Goal: Transaction & Acquisition: Download file/media

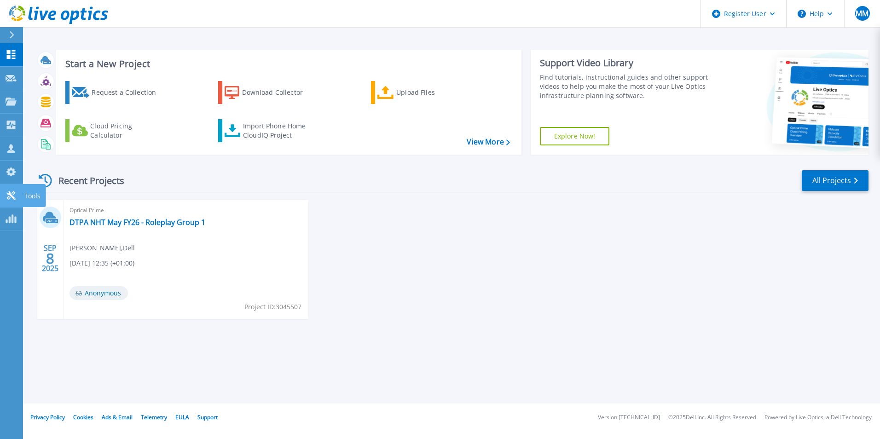
click at [11, 188] on link "Tools Tools" at bounding box center [11, 195] width 23 height 23
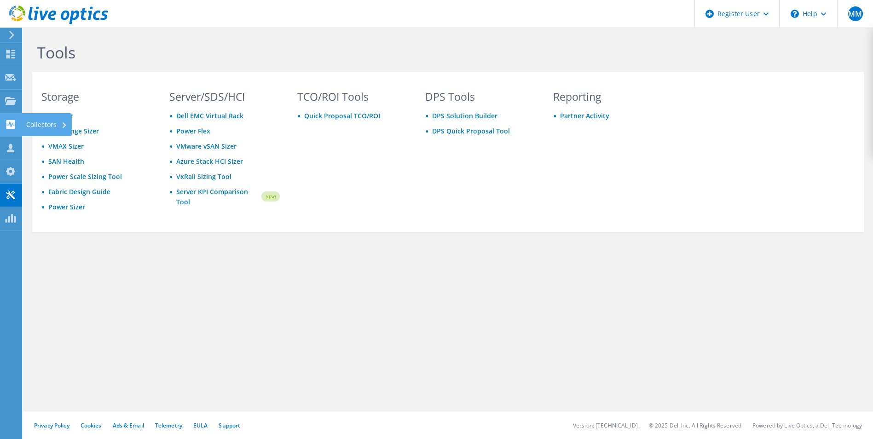
click at [13, 121] on use at bounding box center [10, 124] width 9 height 9
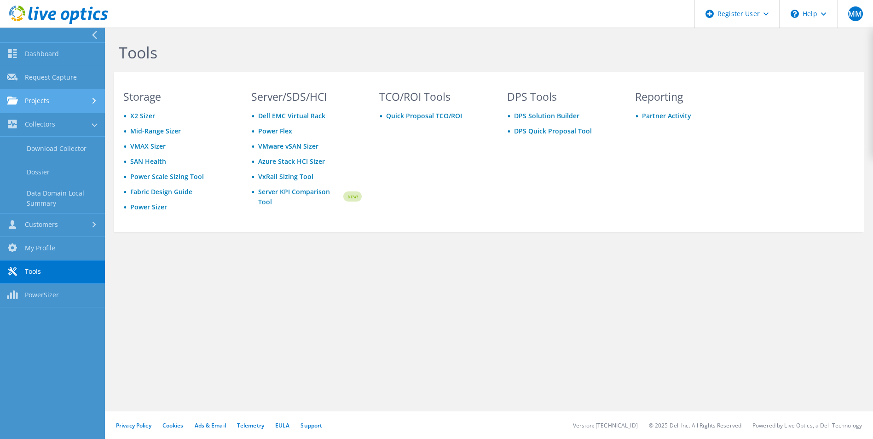
click at [51, 104] on link "Projects" at bounding box center [52, 101] width 105 height 23
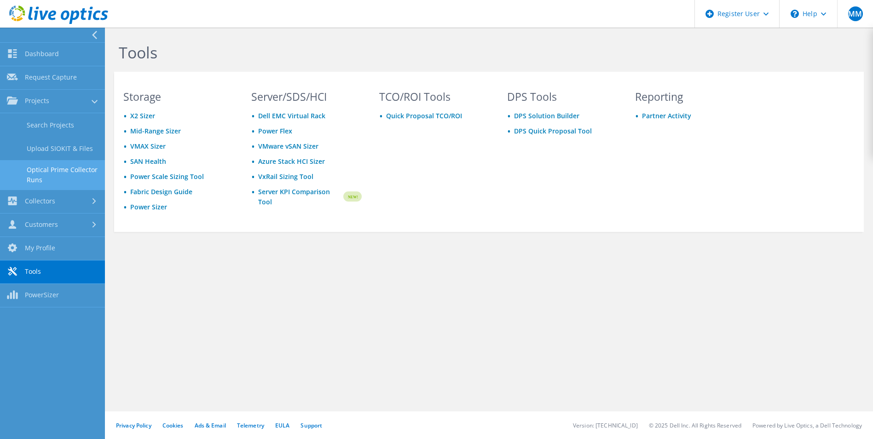
click at [62, 169] on link "Optical Prime Collector Runs" at bounding box center [52, 174] width 105 height 29
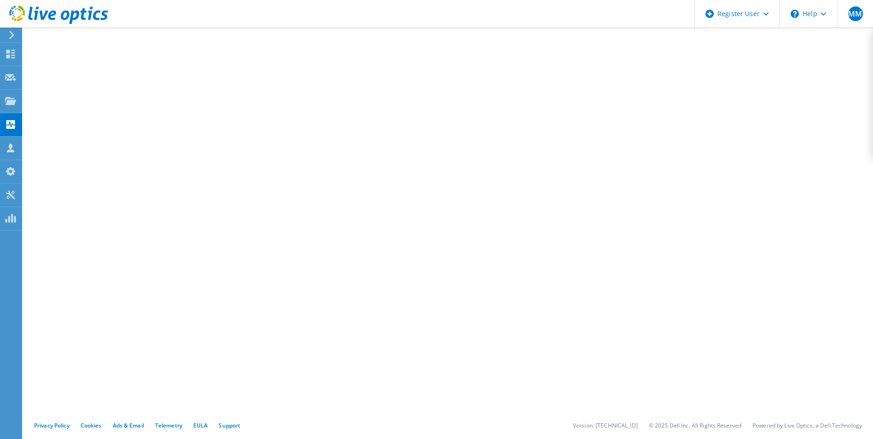
click at [13, 30] on div at bounding box center [54, 15] width 108 height 31
click at [13, 35] on use at bounding box center [11, 35] width 5 height 8
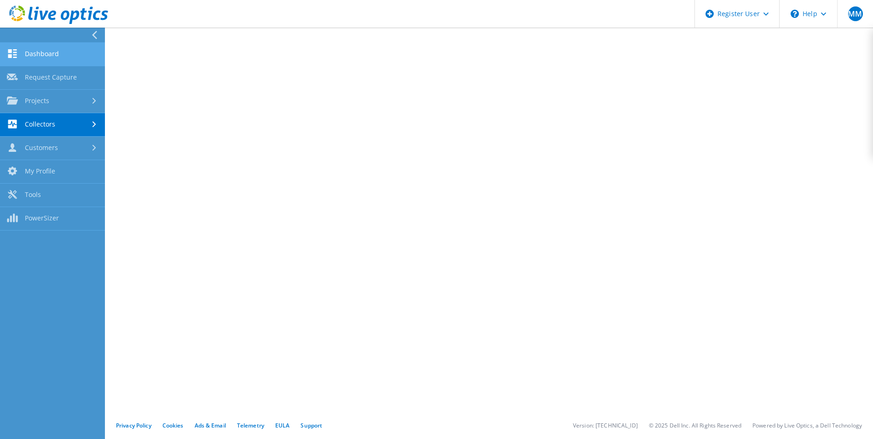
click at [67, 62] on link "Dashboard" at bounding box center [52, 54] width 105 height 23
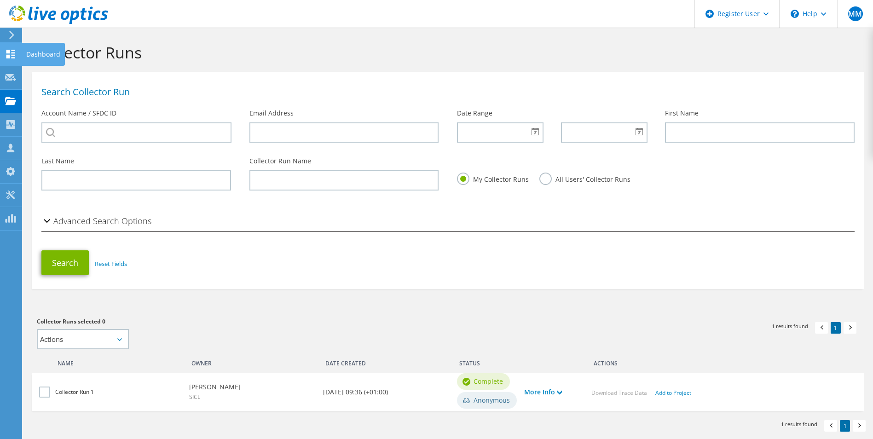
click at [12, 55] on use at bounding box center [10, 54] width 9 height 9
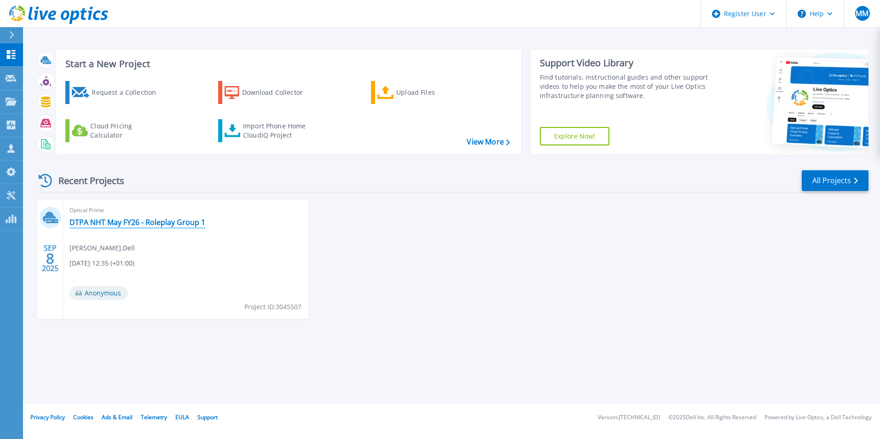
click at [113, 223] on link "DTPA NHT May FY26 - Roleplay Group 1" at bounding box center [137, 222] width 136 height 9
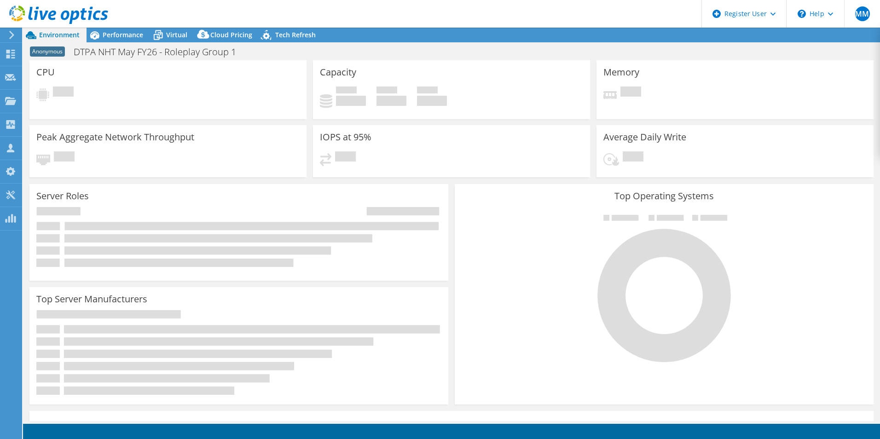
select select "USD"
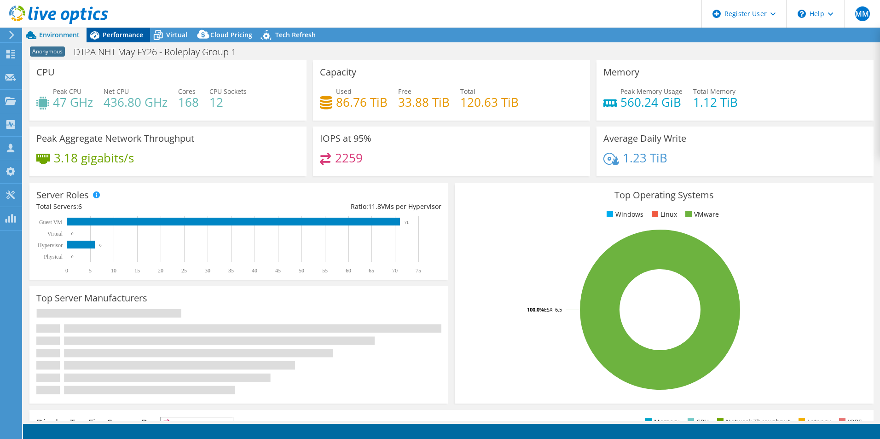
click at [116, 35] on span "Performance" at bounding box center [123, 34] width 40 height 9
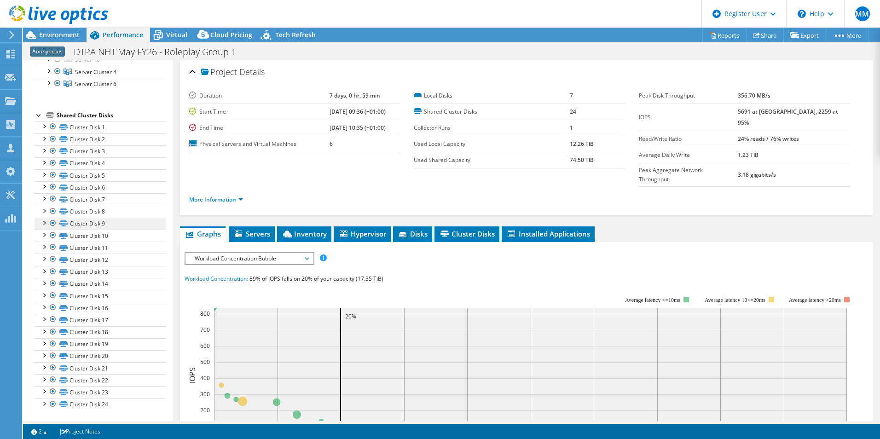
scroll to position [183, 0]
click at [97, 115] on div "Shared Cluster Disks" at bounding box center [111, 114] width 109 height 11
click at [293, 229] on span "Inventory" at bounding box center [304, 233] width 45 height 9
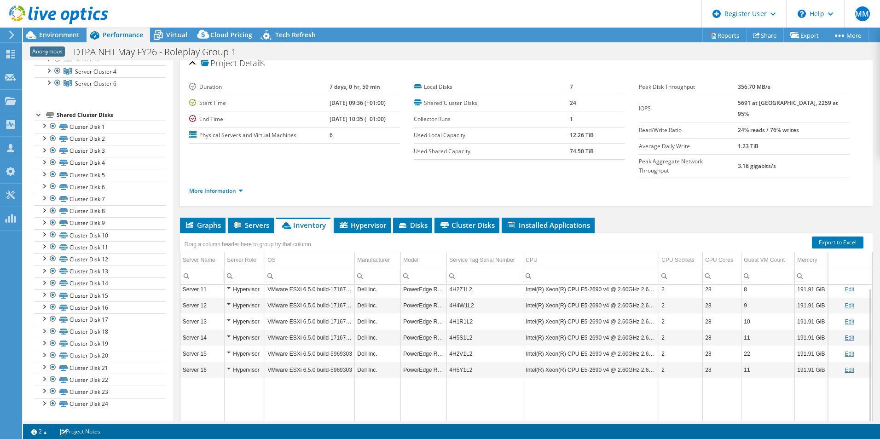
scroll to position [33, 0]
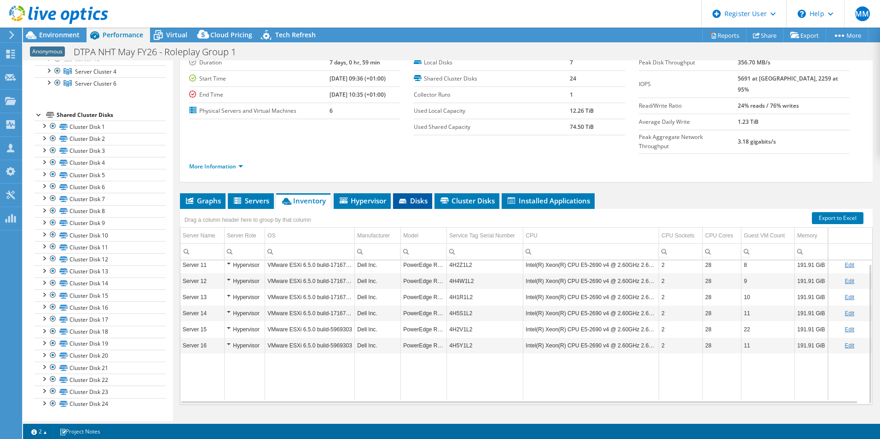
click at [419, 196] on span "Disks" at bounding box center [413, 200] width 30 height 9
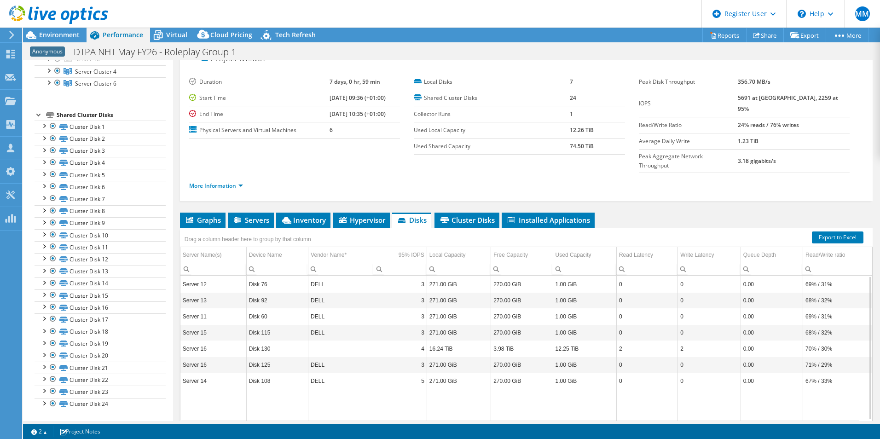
scroll to position [0, 0]
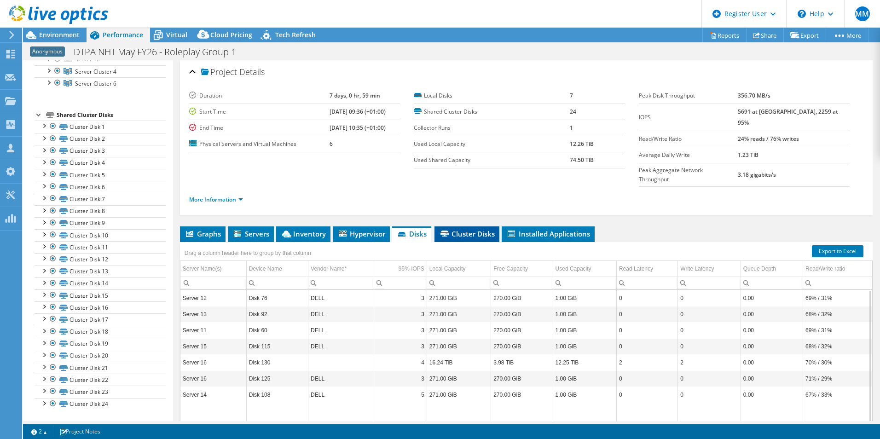
click at [457, 229] on span "Cluster Disks" at bounding box center [467, 233] width 56 height 9
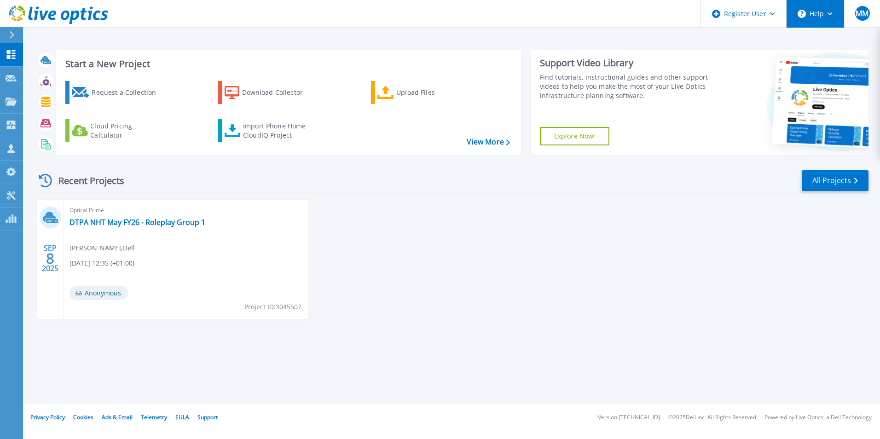
click at [810, 20] on button "Help" at bounding box center [815, 14] width 58 height 28
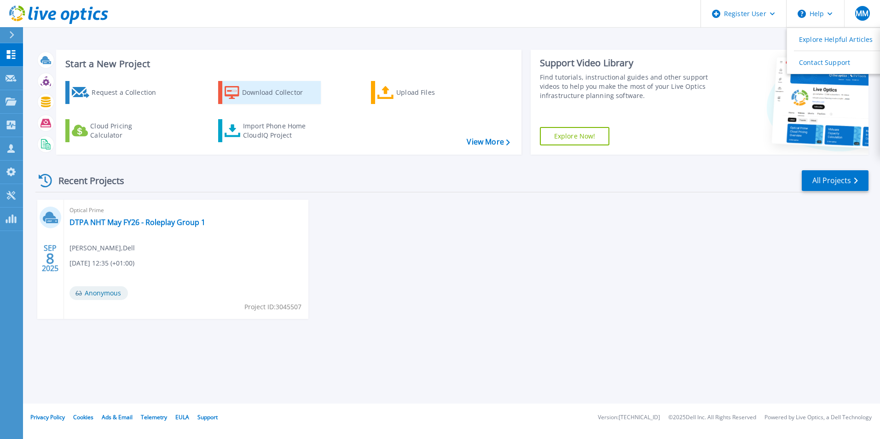
click at [258, 101] on div "Download Collector" at bounding box center [279, 92] width 74 height 18
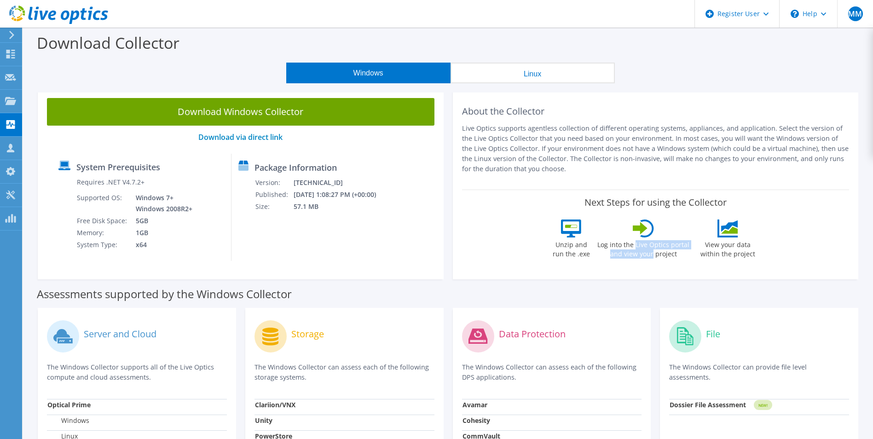
drag, startPoint x: 636, startPoint y: 246, endPoint x: 653, endPoint y: 258, distance: 20.7
click at [653, 258] on label "Log into the Live Optics portal and view your project" at bounding box center [643, 247] width 93 height 21
drag, startPoint x: 653, startPoint y: 258, endPoint x: 675, endPoint y: 261, distance: 22.3
click at [675, 261] on div "Log into the Live Optics portal and view your project" at bounding box center [643, 241] width 93 height 44
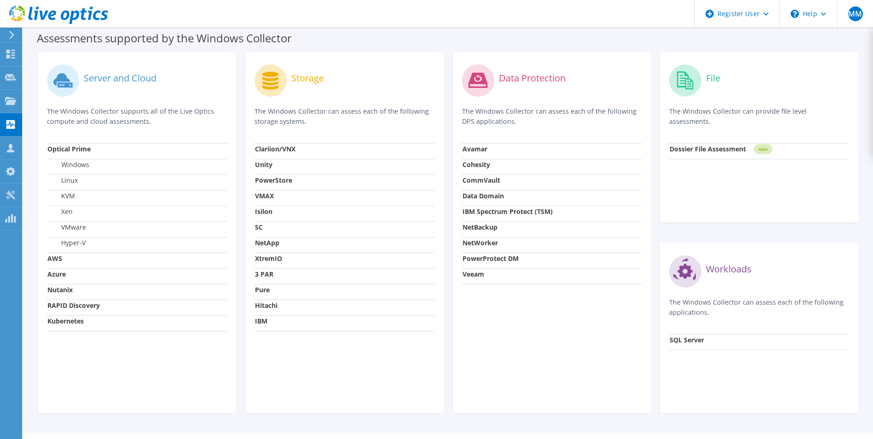
scroll to position [276, 0]
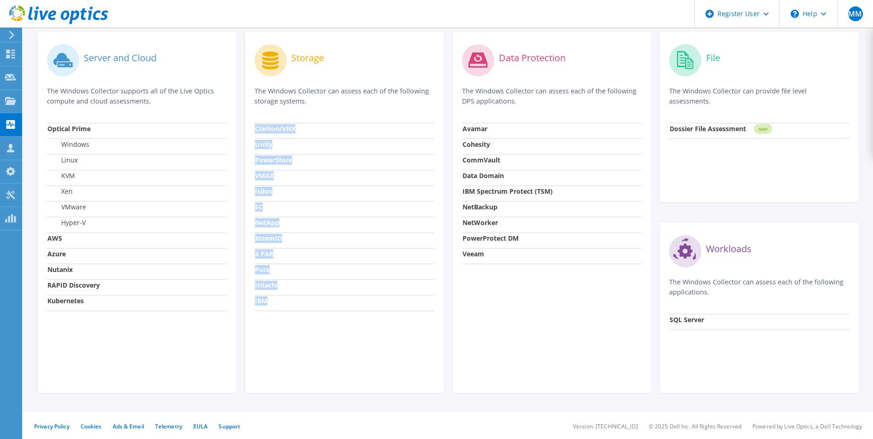
drag, startPoint x: 253, startPoint y: 127, endPoint x: 308, endPoint y: 305, distance: 186.5
click at [308, 305] on div "Storage The Windows Collector can assess each of the following storage systems.…" at bounding box center [344, 212] width 198 height 361
drag, startPoint x: 308, startPoint y: 305, endPoint x: 314, endPoint y: 299, distance: 8.8
click at [314, 299] on td "IBM" at bounding box center [344, 303] width 180 height 16
drag, startPoint x: 250, startPoint y: 90, endPoint x: 368, endPoint y: 105, distance: 118.3
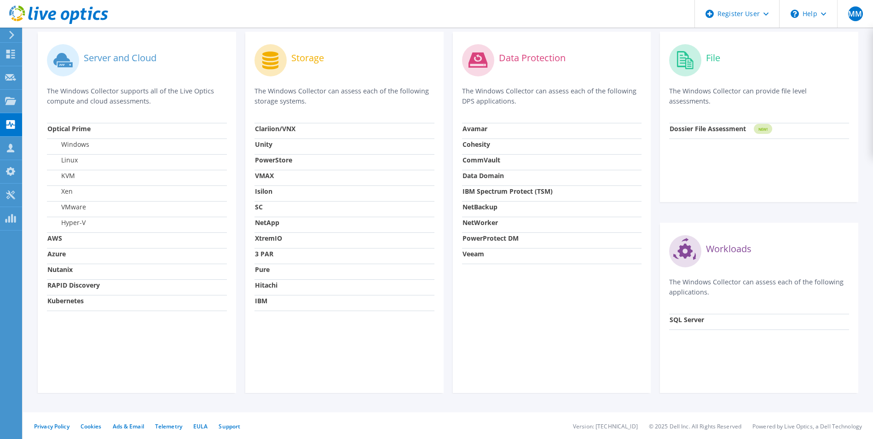
click at [368, 105] on div "Storage The Windows Collector can assess each of the following storage systems.…" at bounding box center [344, 212] width 198 height 361
drag, startPoint x: 368, startPoint y: 105, endPoint x: 334, endPoint y: 114, distance: 35.1
click at [334, 114] on div "Storage The Windows Collector can assess each of the following storage systems." at bounding box center [344, 82] width 180 height 82
drag, startPoint x: 82, startPoint y: 86, endPoint x: 189, endPoint y: 103, distance: 108.6
click at [189, 103] on p "The Windows Collector supports all of the Live Optics compute and cloud assessm…" at bounding box center [137, 96] width 180 height 20
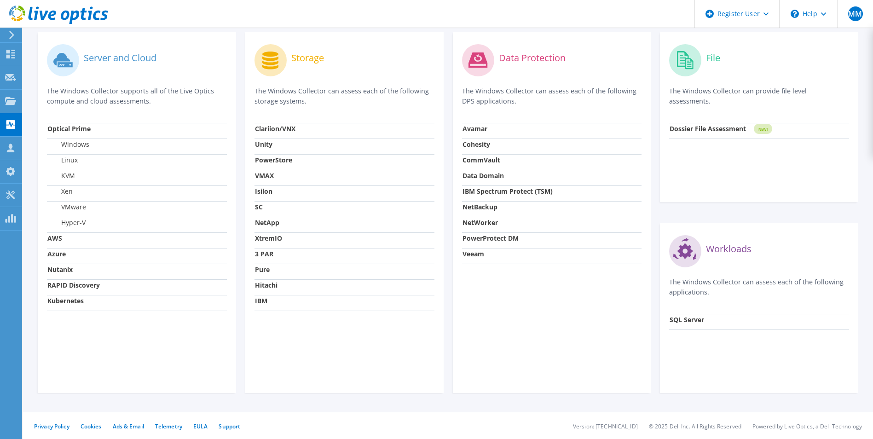
drag, startPoint x: 189, startPoint y: 103, endPoint x: 165, endPoint y: 107, distance: 24.3
click at [165, 107] on div "Server and Cloud The Windows Collector supports all of the Live Optics compute …" at bounding box center [137, 82] width 180 height 82
drag, startPoint x: 63, startPoint y: 148, endPoint x: 78, endPoint y: 214, distance: 68.4
click at [78, 214] on tbody "Optical Prime Windows Linux KVM Xen VMware Hyper-V AWS Azure Nutanix RAPID Disc…" at bounding box center [137, 217] width 180 height 188
drag, startPoint x: 78, startPoint y: 214, endPoint x: 144, endPoint y: 225, distance: 66.1
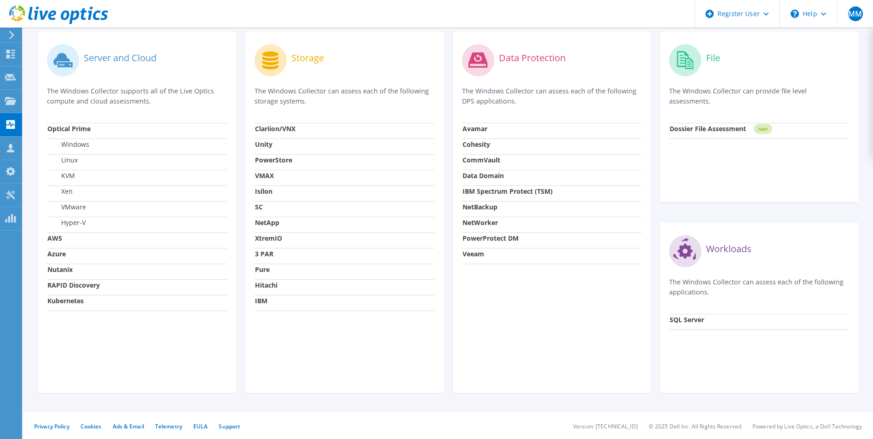
click at [144, 225] on td "Hyper-V" at bounding box center [137, 225] width 180 height 16
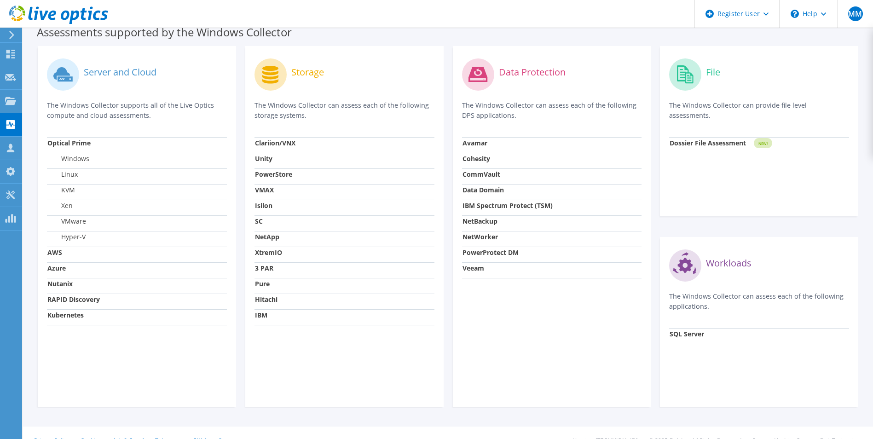
scroll to position [277, 0]
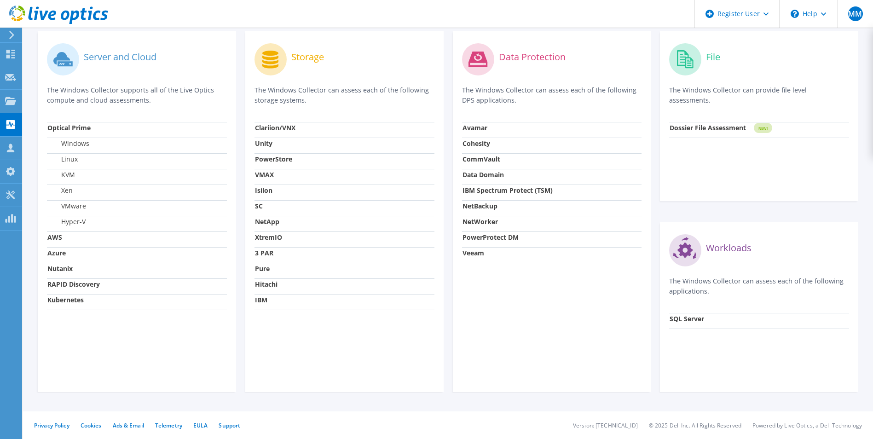
click at [678, 317] on strong "SQL Server" at bounding box center [686, 318] width 35 height 9
drag, startPoint x: 678, startPoint y: 317, endPoint x: 599, endPoint y: 307, distance: 79.8
click at [599, 307] on div "Data Protection The Windows Collector can assess each of the following DPS appl…" at bounding box center [552, 211] width 198 height 361
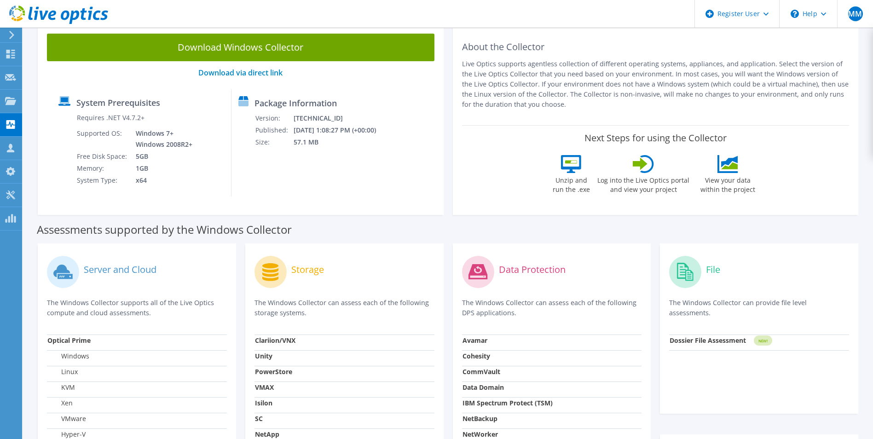
scroll to position [0, 0]
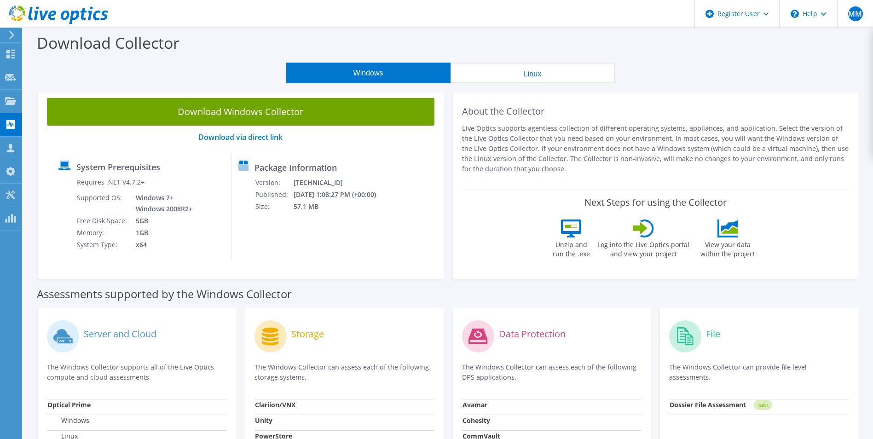
click at [236, 65] on div "Windows Linux" at bounding box center [450, 73] width 836 height 21
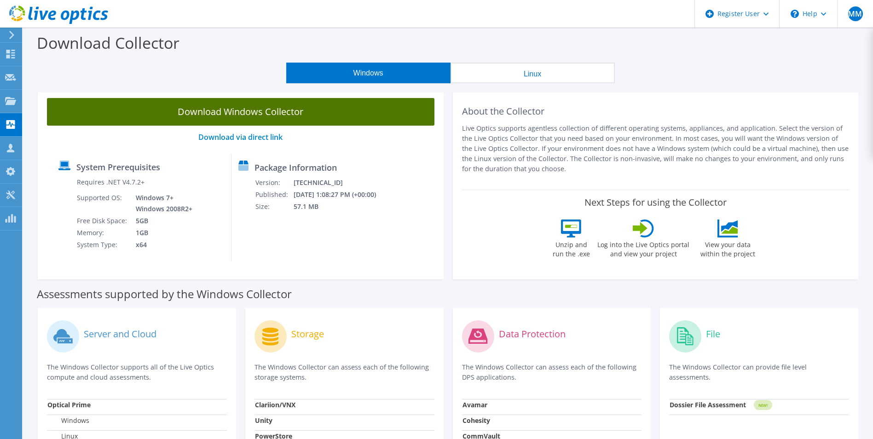
click at [251, 109] on link "Download Windows Collector" at bounding box center [240, 112] width 387 height 28
